Goal: Check status: Check status

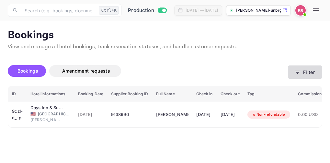
click at [296, 71] on icon "button" at bounding box center [297, 72] width 6 height 6
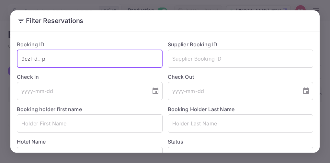
drag, startPoint x: 45, startPoint y: 59, endPoint x: 19, endPoint y: 59, distance: 25.6
click at [19, 59] on input "9czl-d_-p" at bounding box center [90, 58] width 146 height 18
paste input "rV5bFmboZ"
click at [22, 60] on input "rV5bFmboZ" at bounding box center [90, 58] width 146 height 18
click at [23, 61] on input "rV5bFmboZ" at bounding box center [90, 58] width 146 height 18
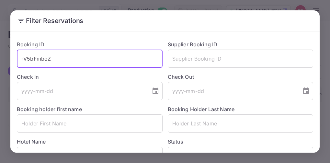
click at [49, 56] on input "rV5bFmboZ" at bounding box center [90, 58] width 146 height 18
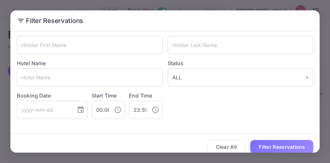
scroll to position [86, 0]
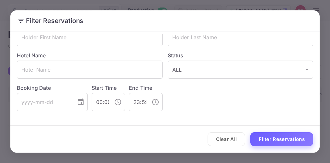
type input "rV5bFmboZ"
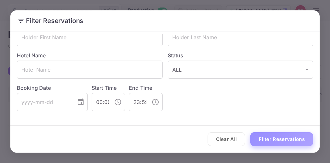
click at [291, 139] on button "Filter Reservations" at bounding box center [281, 139] width 63 height 14
click at [272, 140] on button "Filter Reservations" at bounding box center [281, 139] width 63 height 14
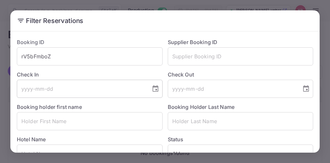
scroll to position [0, 0]
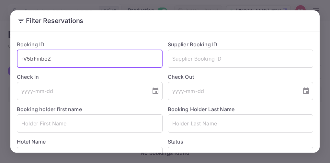
click at [21, 60] on input "rV5bFmboZ" at bounding box center [90, 58] width 146 height 18
click at [49, 58] on input "rV5bFmboZ" at bounding box center [90, 58] width 146 height 18
click at [56, 59] on input "rV5bFmboZ" at bounding box center [90, 58] width 146 height 18
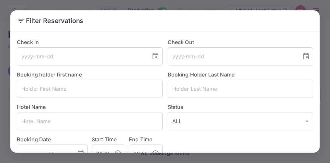
scroll to position [86, 0]
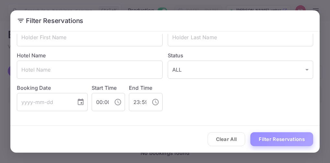
click at [277, 138] on button "Filter Reservations" at bounding box center [281, 139] width 63 height 14
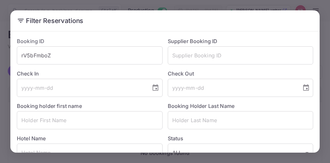
scroll to position [0, 0]
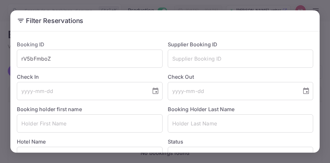
click at [70, 4] on div "Filter Reservations Booking ID rV5bFmboZ ​ Supplier Booking ID ​ Check In ​ Che…" at bounding box center [165, 81] width 330 height 163
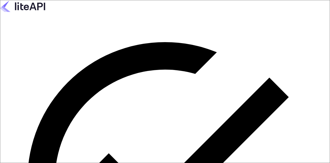
type input "[EMAIL_ADDRESS][DOMAIN_NAME]"
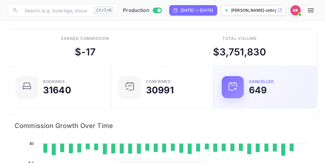
scroll to position [100, 147]
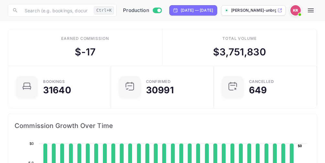
click at [313, 10] on icon "button" at bounding box center [311, 10] width 6 height 4
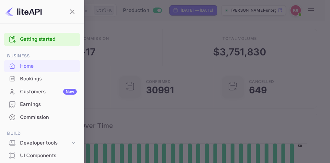
click at [35, 76] on div "Bookings" at bounding box center [48, 78] width 57 height 7
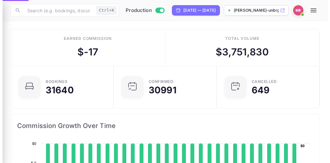
scroll to position [5, 5]
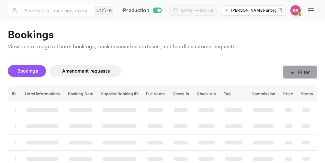
click at [292, 71] on icon "button" at bounding box center [292, 72] width 6 height 6
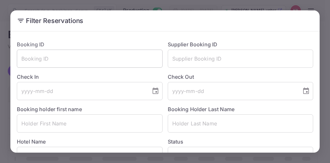
click at [26, 59] on input "text" at bounding box center [90, 58] width 146 height 18
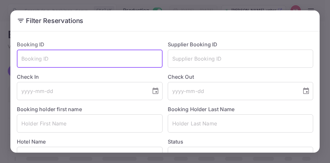
paste input "rV5bFmboZ"
click at [22, 60] on input "rV5bFmboZ" at bounding box center [90, 58] width 146 height 18
click at [23, 61] on input "rV5bFmboZ" at bounding box center [90, 58] width 146 height 18
click at [51, 58] on input "rV5bFmboZ" at bounding box center [90, 58] width 146 height 18
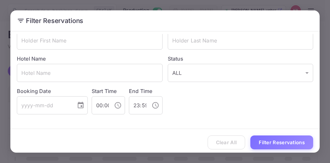
scroll to position [86, 0]
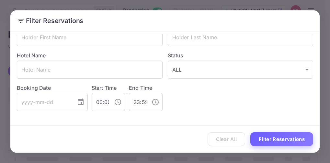
type input "rV5bFmboZ"
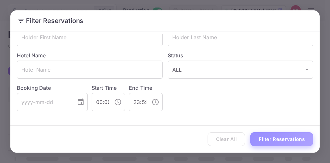
click at [274, 136] on button "Filter Reservations" at bounding box center [281, 139] width 63 height 14
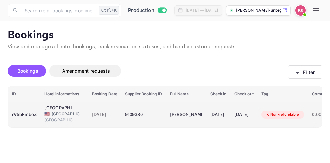
click at [133, 115] on div "9139380" at bounding box center [143, 114] width 37 height 10
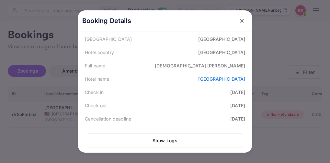
scroll to position [97, 0]
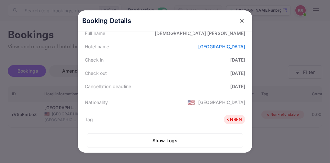
click at [238, 20] on icon "close" at bounding box center [241, 20] width 6 height 6
